Goal: Navigation & Orientation: Understand site structure

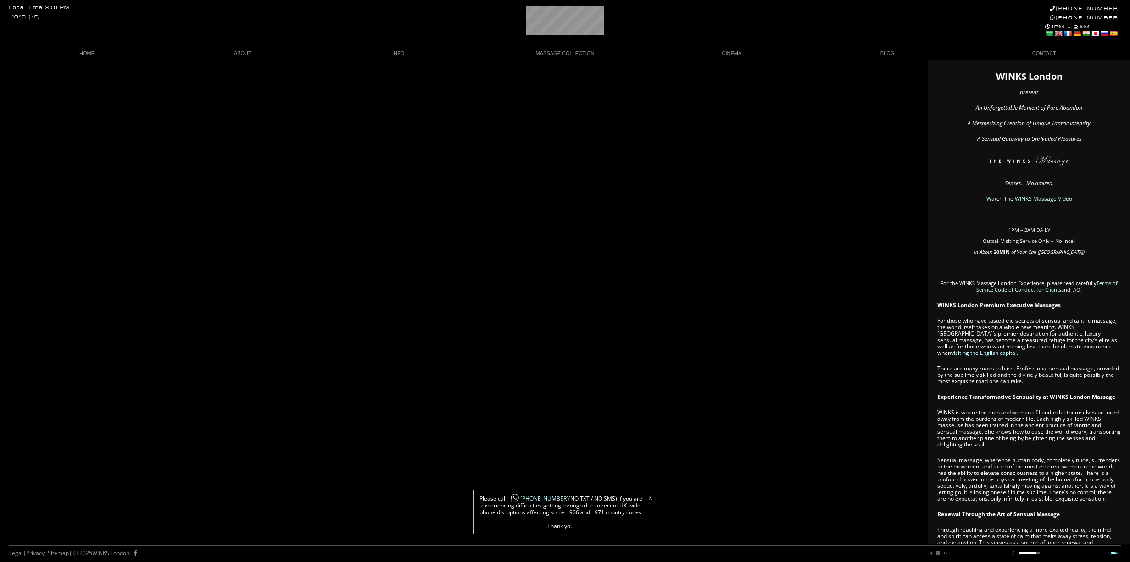
click at [48, 158] on div "WINKS [GEOGRAPHIC_DATA] present An Unforgettable Moment of Pure Abandon A Mesme…" at bounding box center [565, 528] width 1130 height 937
click at [650, 497] on link "X" at bounding box center [650, 498] width 3 height 6
click at [726, 54] on link "CINEMA" at bounding box center [732, 53] width 156 height 12
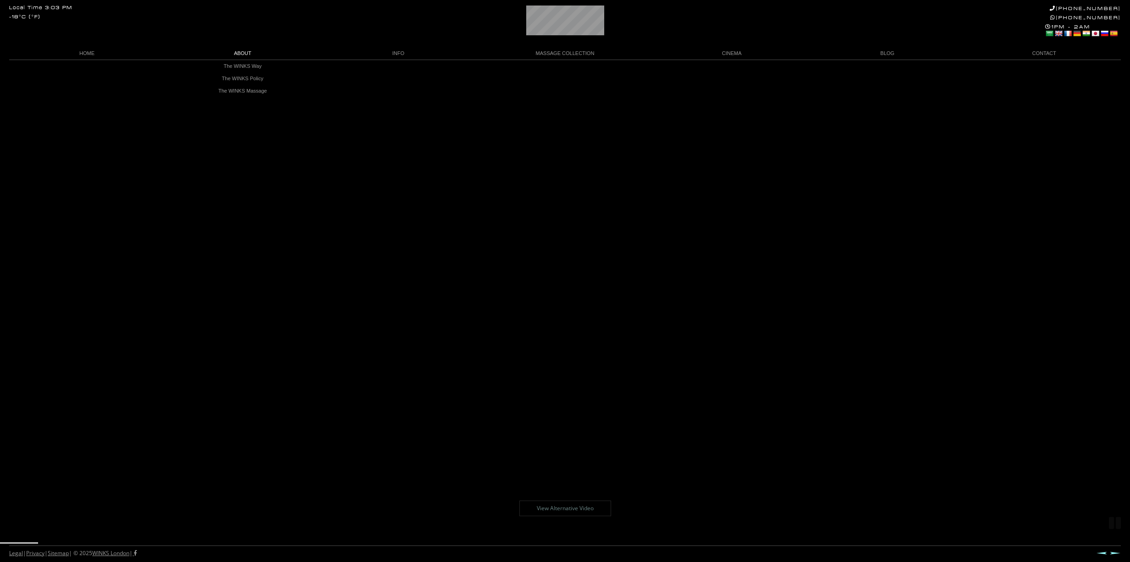
click at [241, 51] on link "ABOUT" at bounding box center [243, 53] width 156 height 12
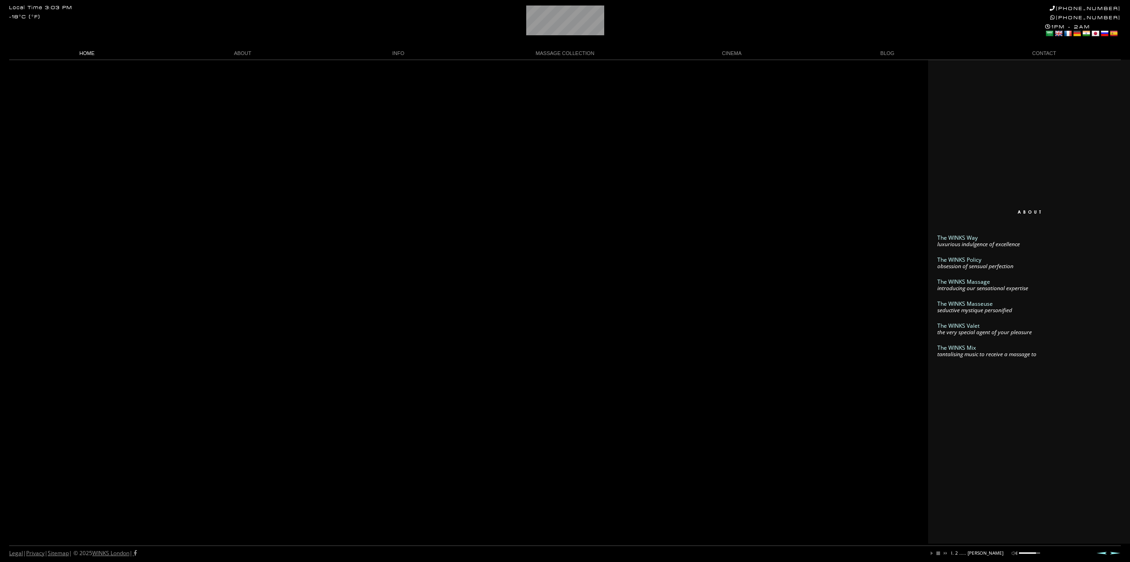
click at [86, 53] on link "HOME" at bounding box center [87, 53] width 156 height 12
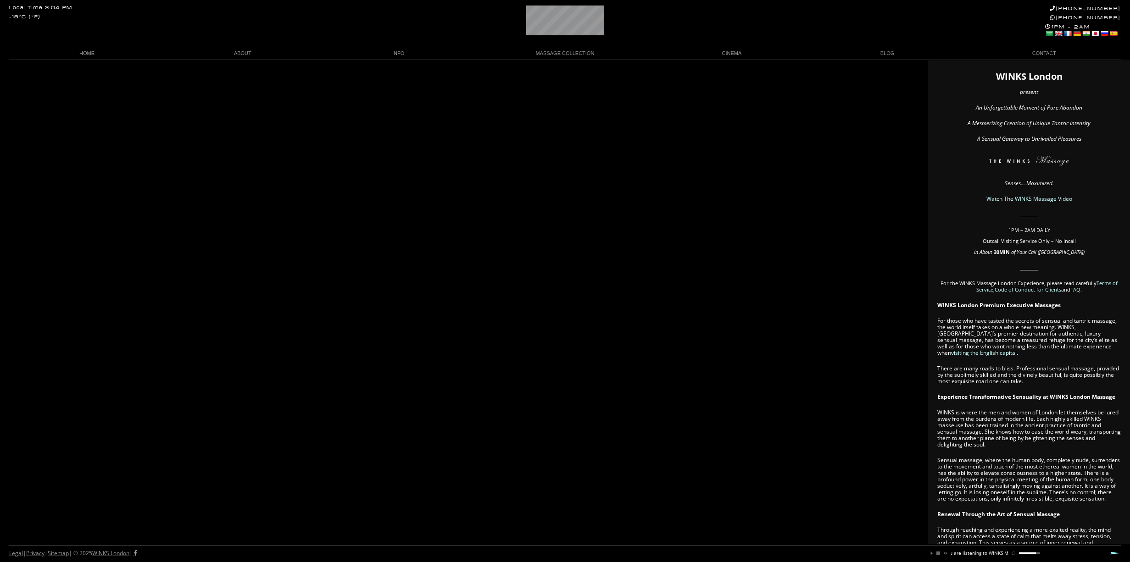
scroll to position [0, 65]
